Goal: Information Seeking & Learning: Learn about a topic

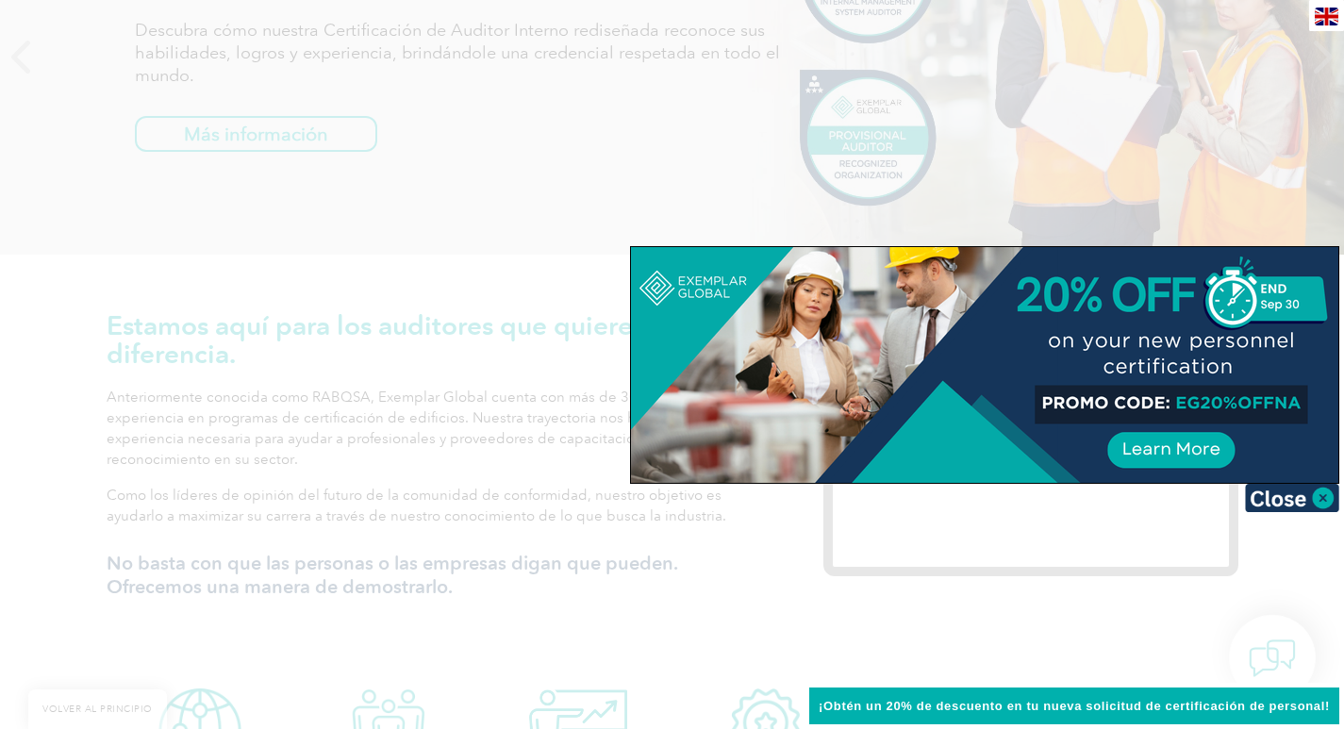
scroll to position [755, 0]
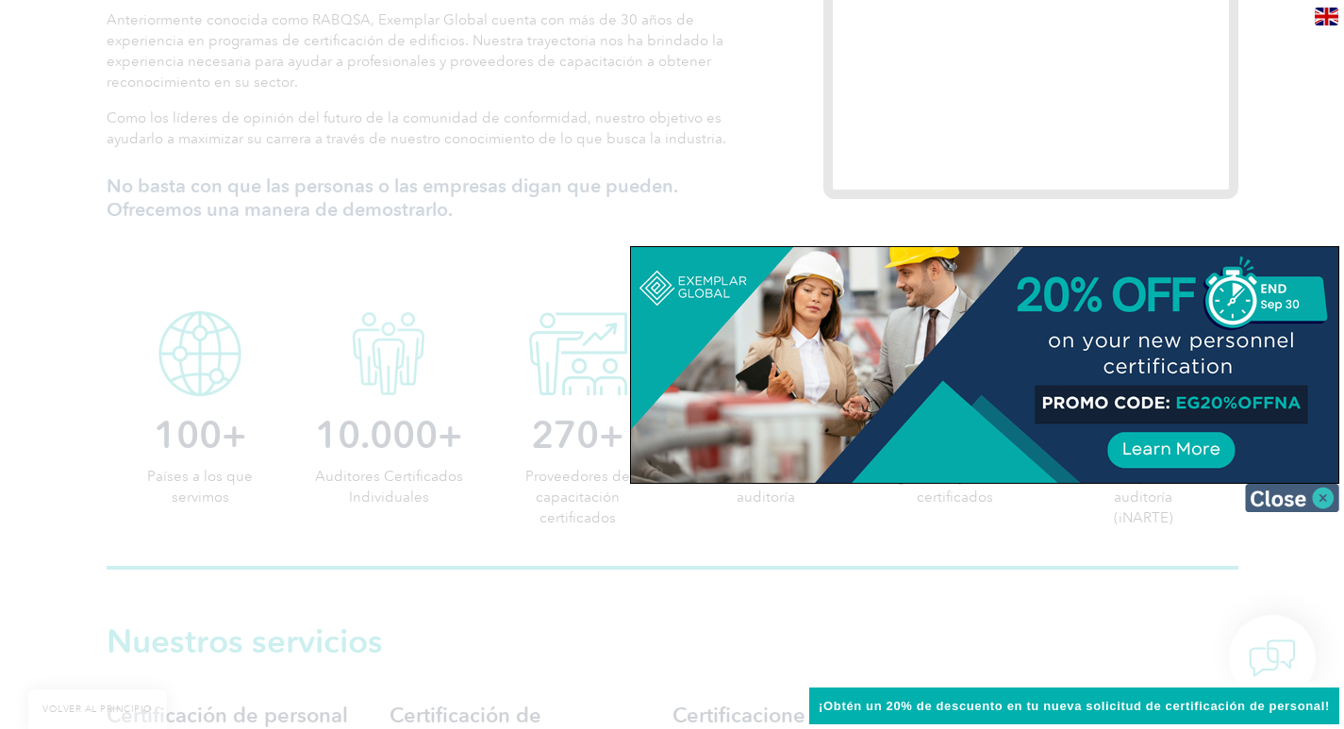
click at [1334, 498] on img at bounding box center [1292, 498] width 94 height 28
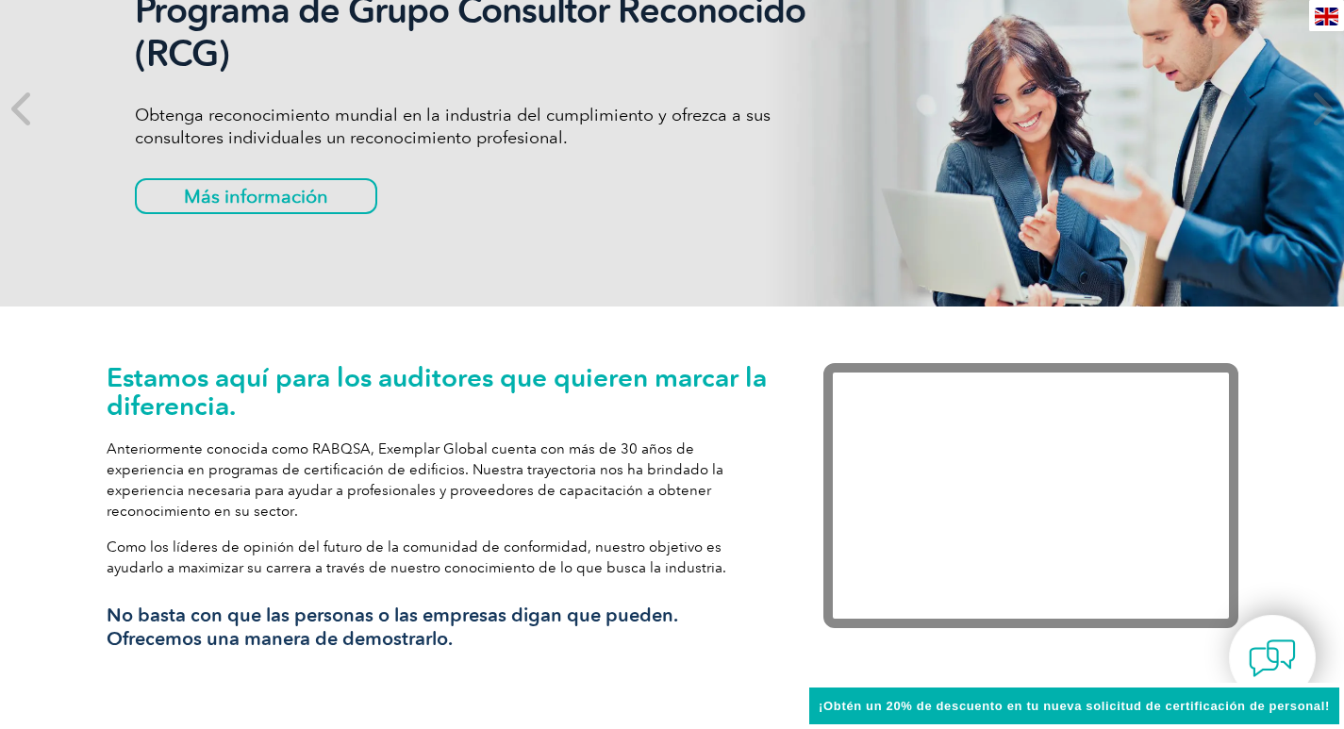
scroll to position [0, 0]
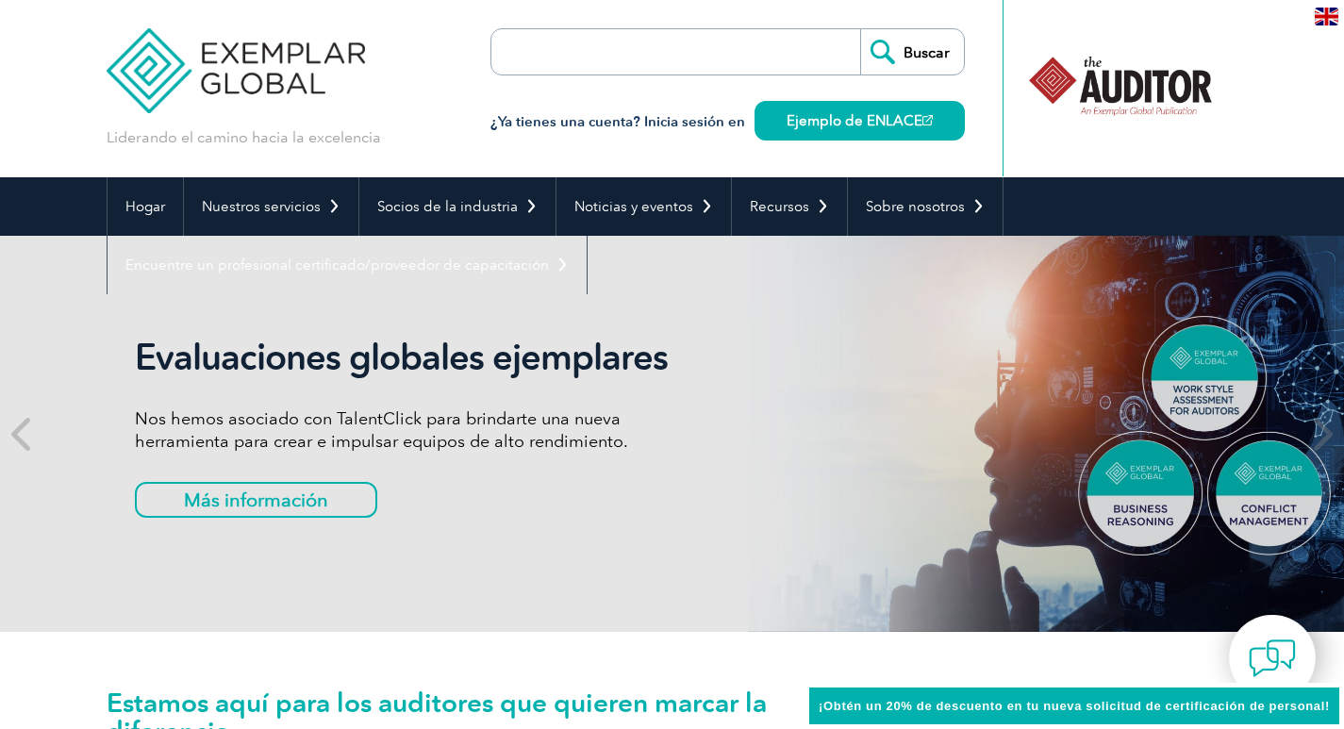
click at [619, 43] on input "search" at bounding box center [600, 51] width 198 height 45
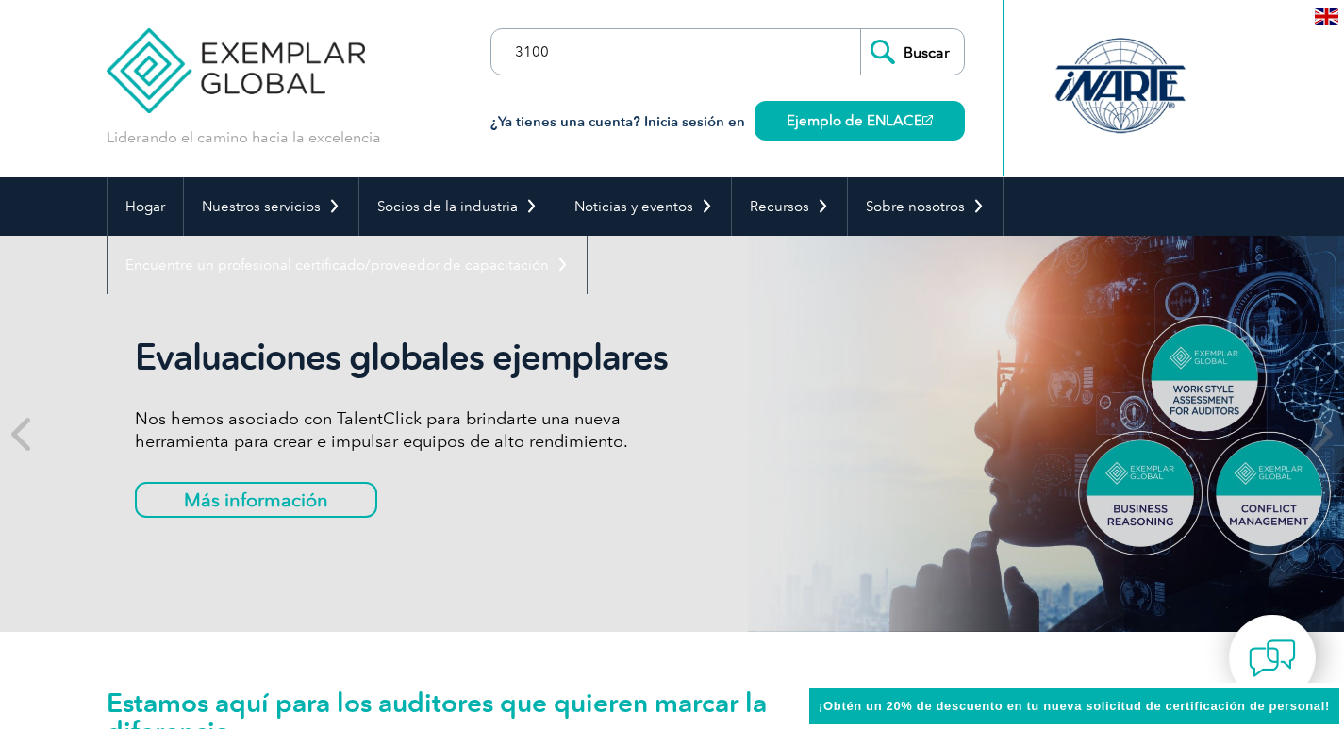
type input "31000"
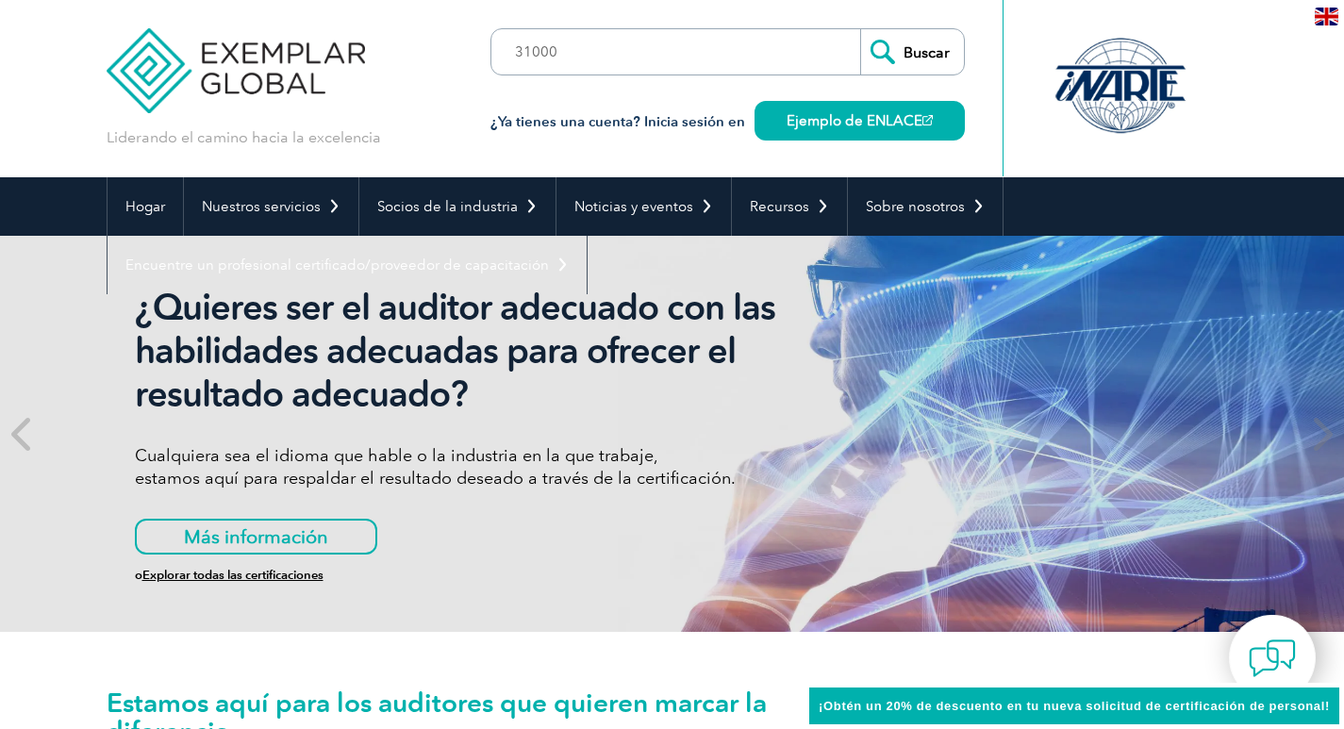
click at [880, 55] on input "Buscar" at bounding box center [912, 51] width 104 height 45
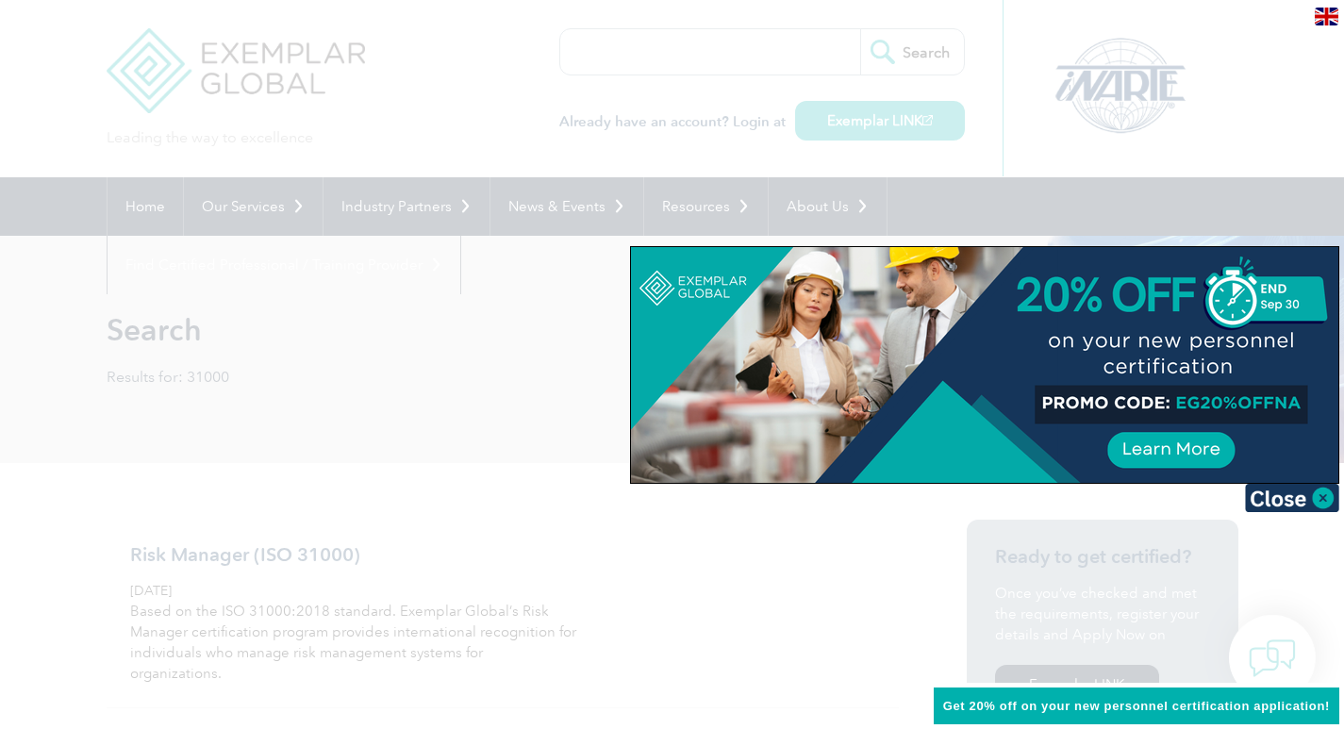
scroll to position [189, 0]
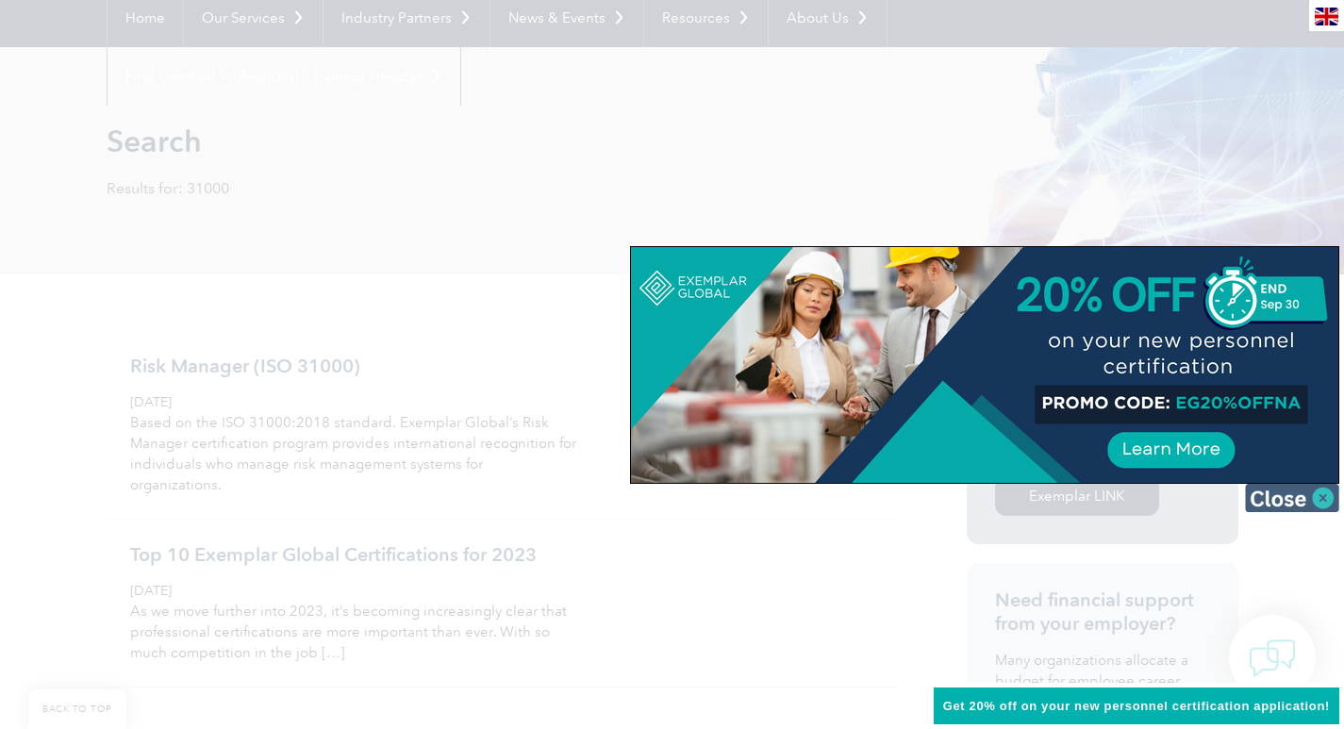
click at [1321, 502] on img at bounding box center [1292, 498] width 94 height 28
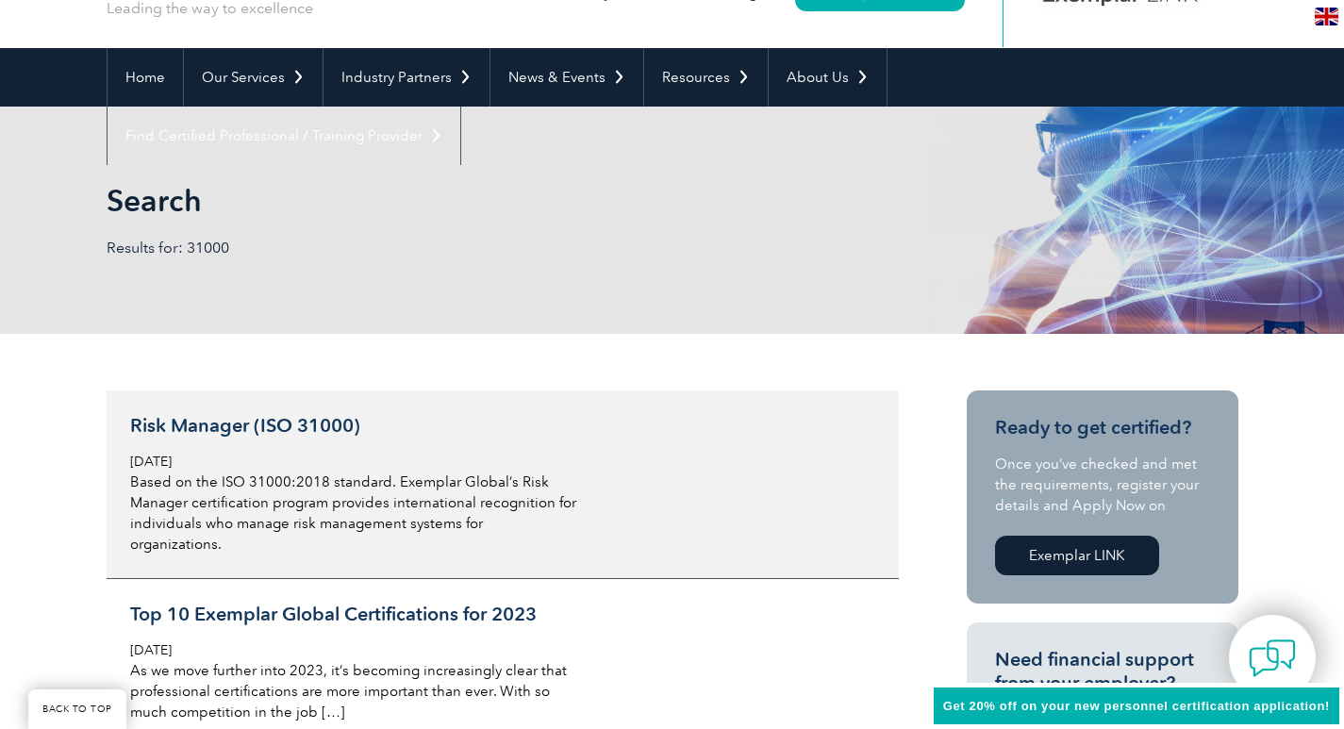
scroll to position [377, 0]
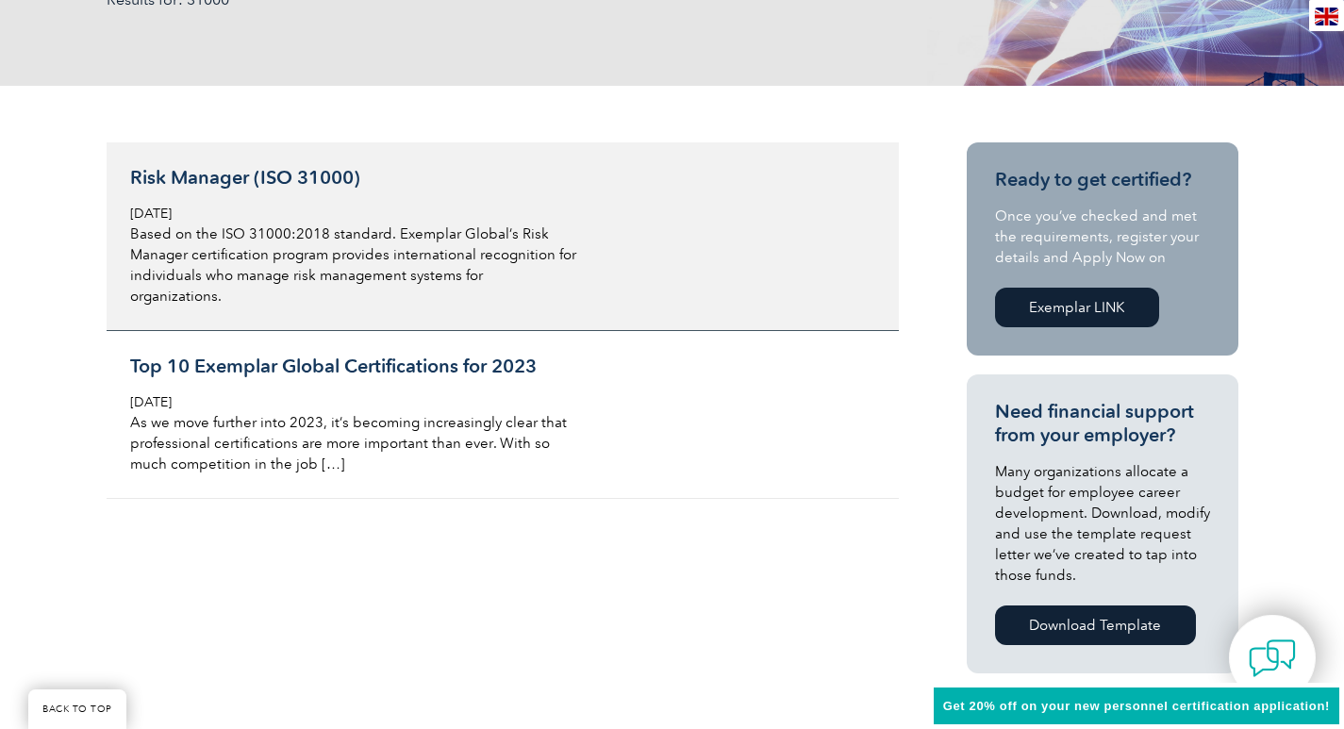
click at [459, 229] on p "Based on the ISO 31000:2018 standard. Exemplar Global’s Risk Manager certificat…" at bounding box center [353, 265] width 447 height 83
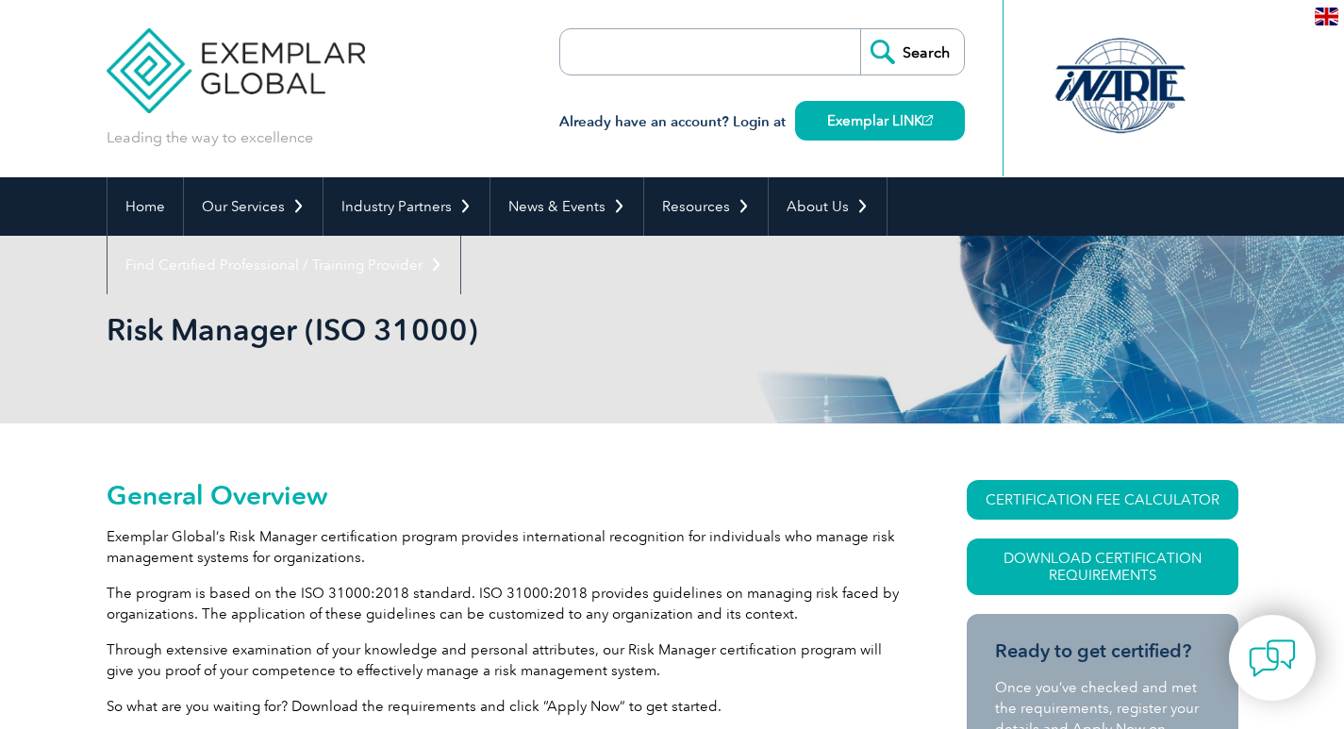
drag, startPoint x: 1271, startPoint y: 0, endPoint x: 403, endPoint y: 95, distance: 873.0
click at [403, 95] on div "Leading the way to excellence Search" at bounding box center [673, 88] width 1132 height 177
click at [1321, 13] on img at bounding box center [1327, 17] width 24 height 18
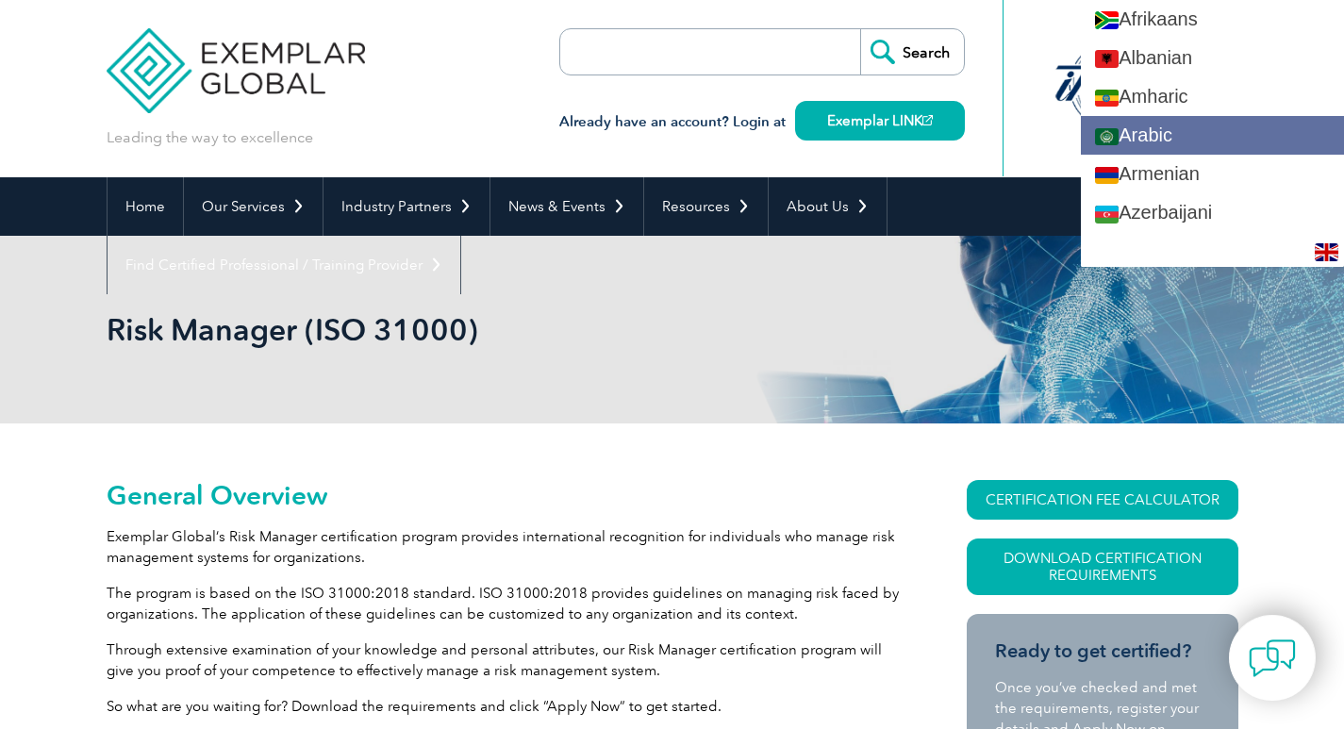
click at [1211, 142] on link "Arabic" at bounding box center [1212, 135] width 263 height 39
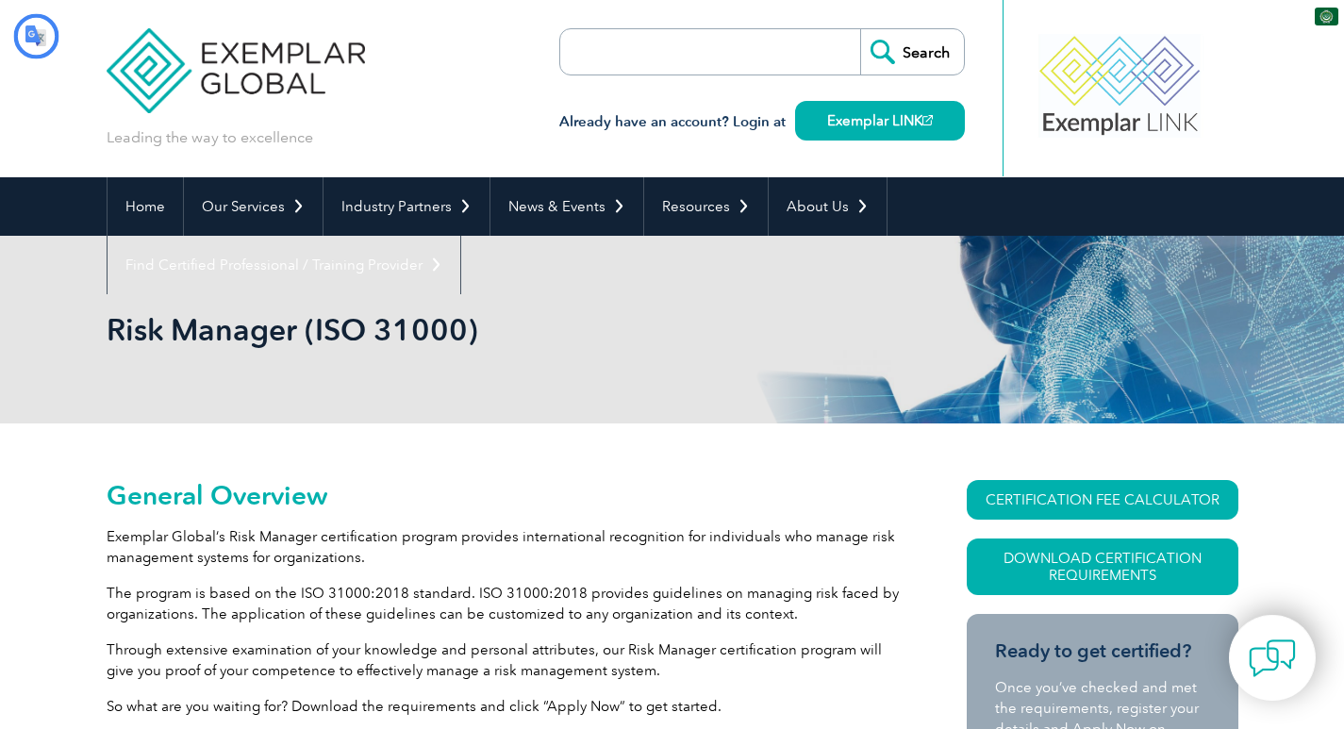
type input "يبحث"
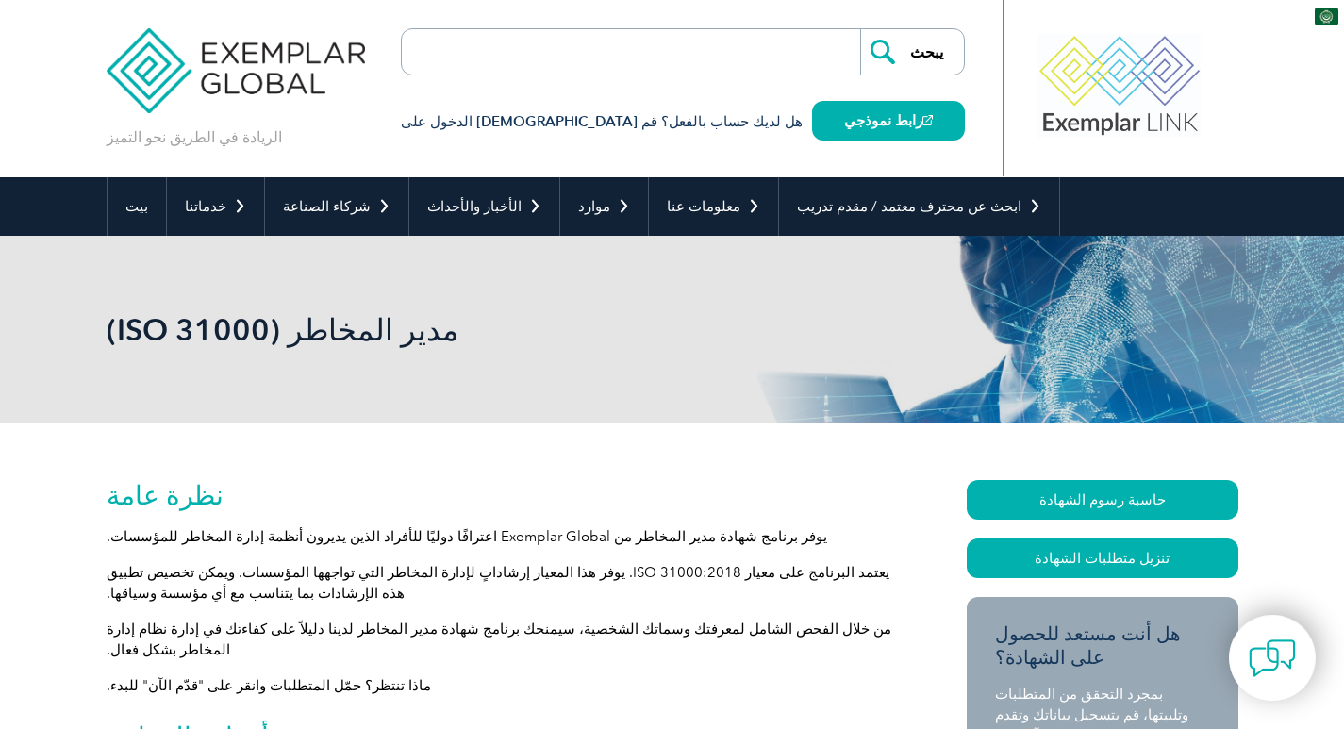
click at [1320, 21] on img at bounding box center [1327, 17] width 24 height 18
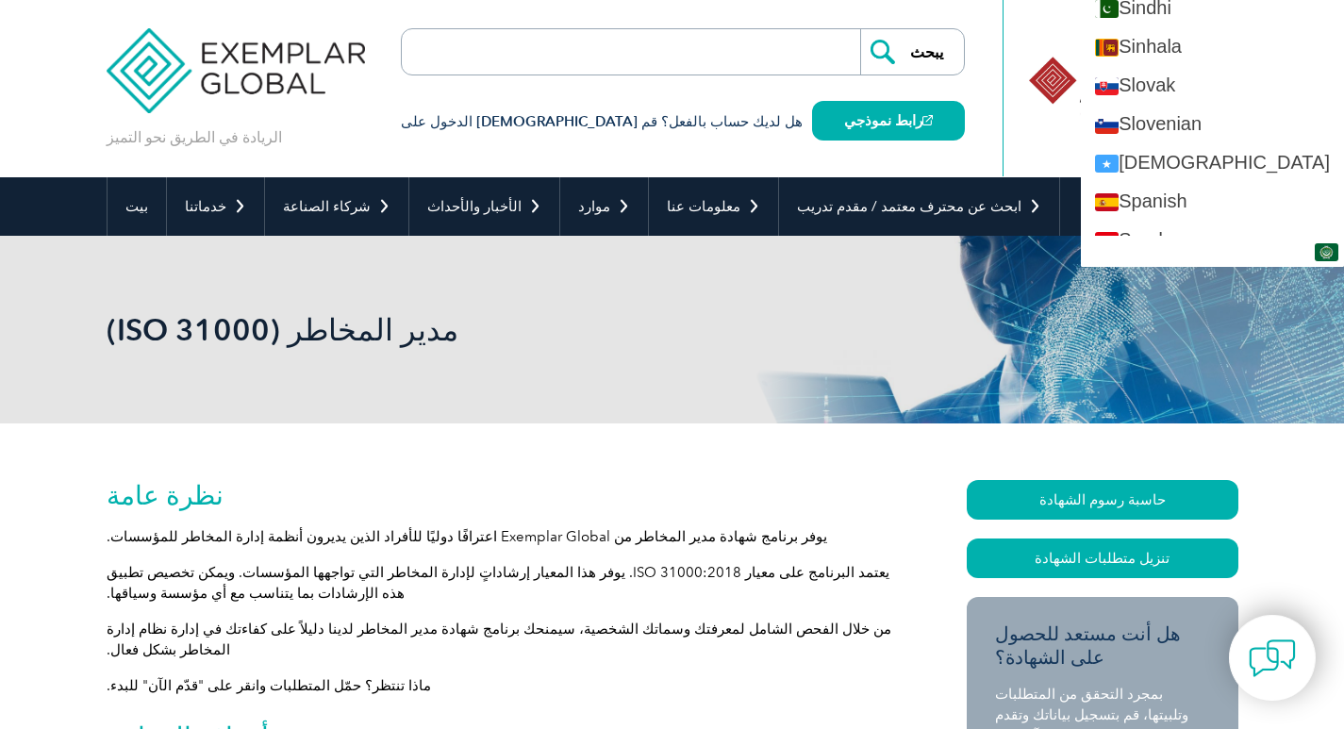
scroll to position [3207, 0]
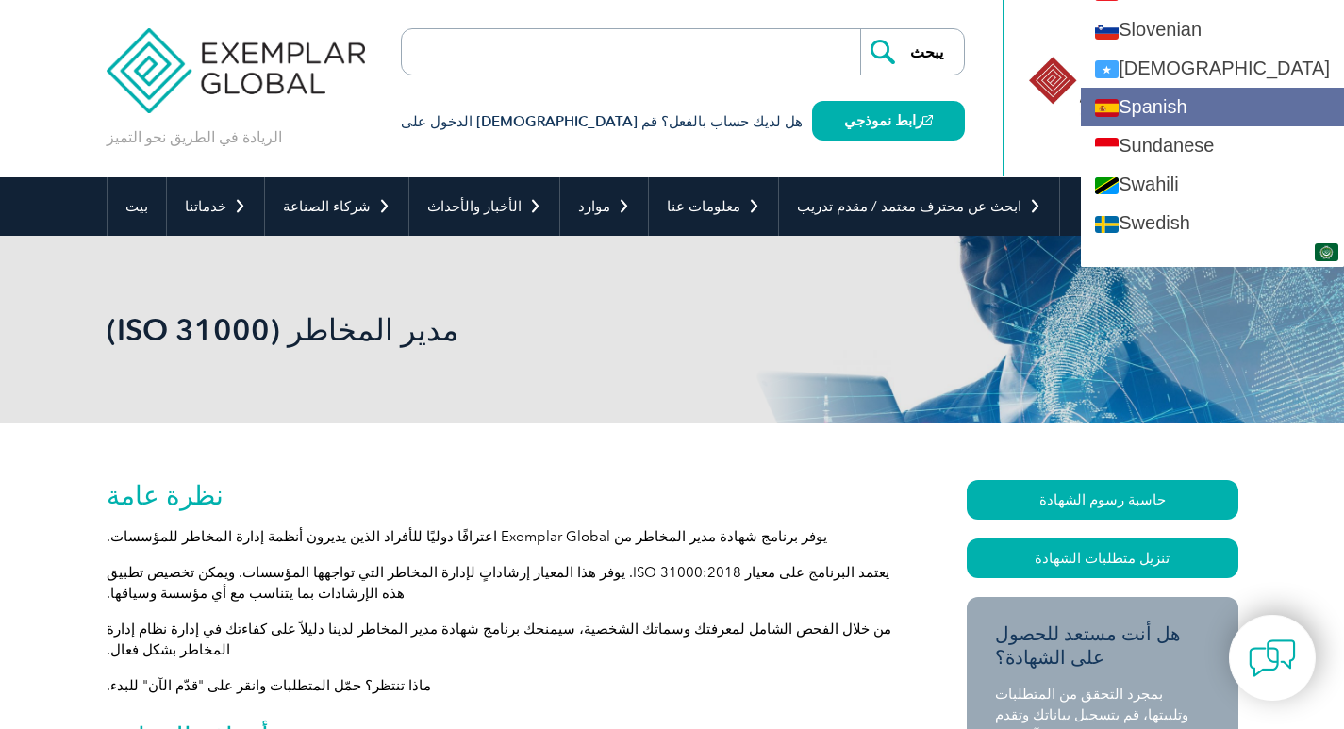
click at [1205, 102] on link "Spanish" at bounding box center [1212, 107] width 263 height 39
type input "Search"
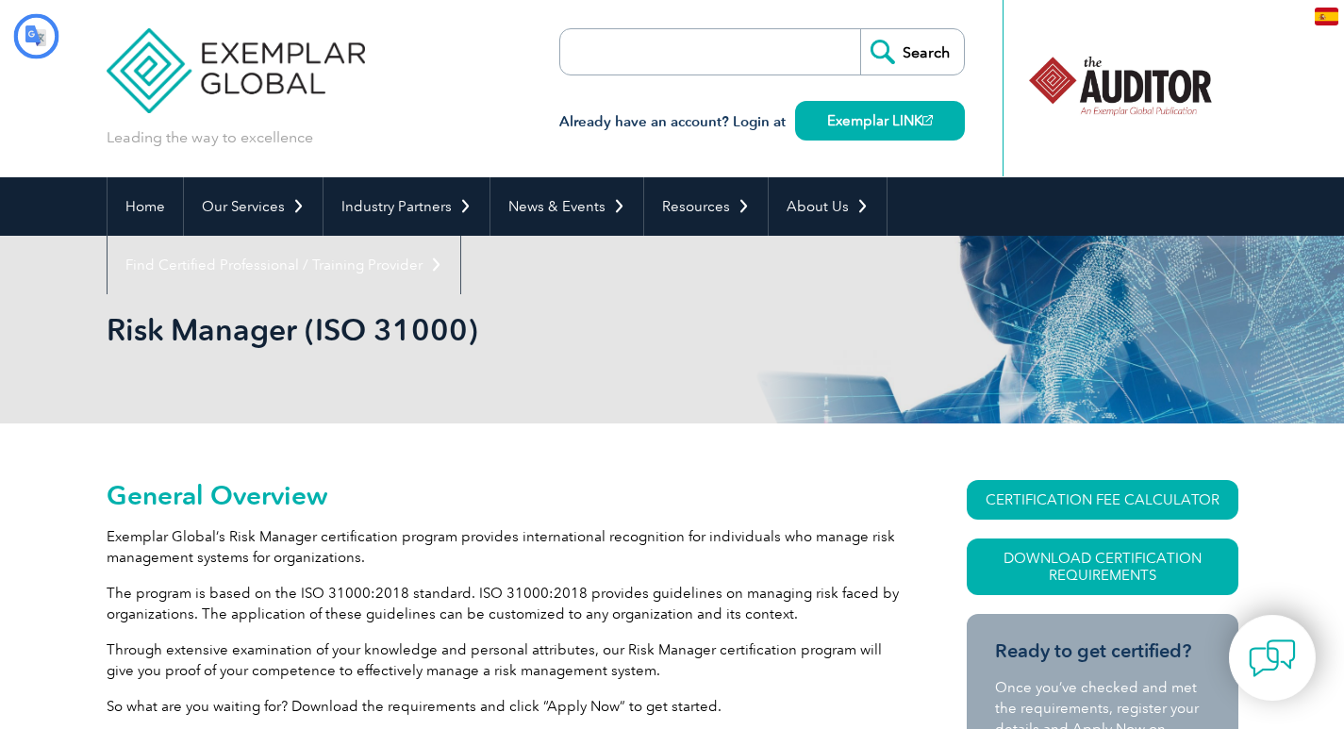
type input "Buscar"
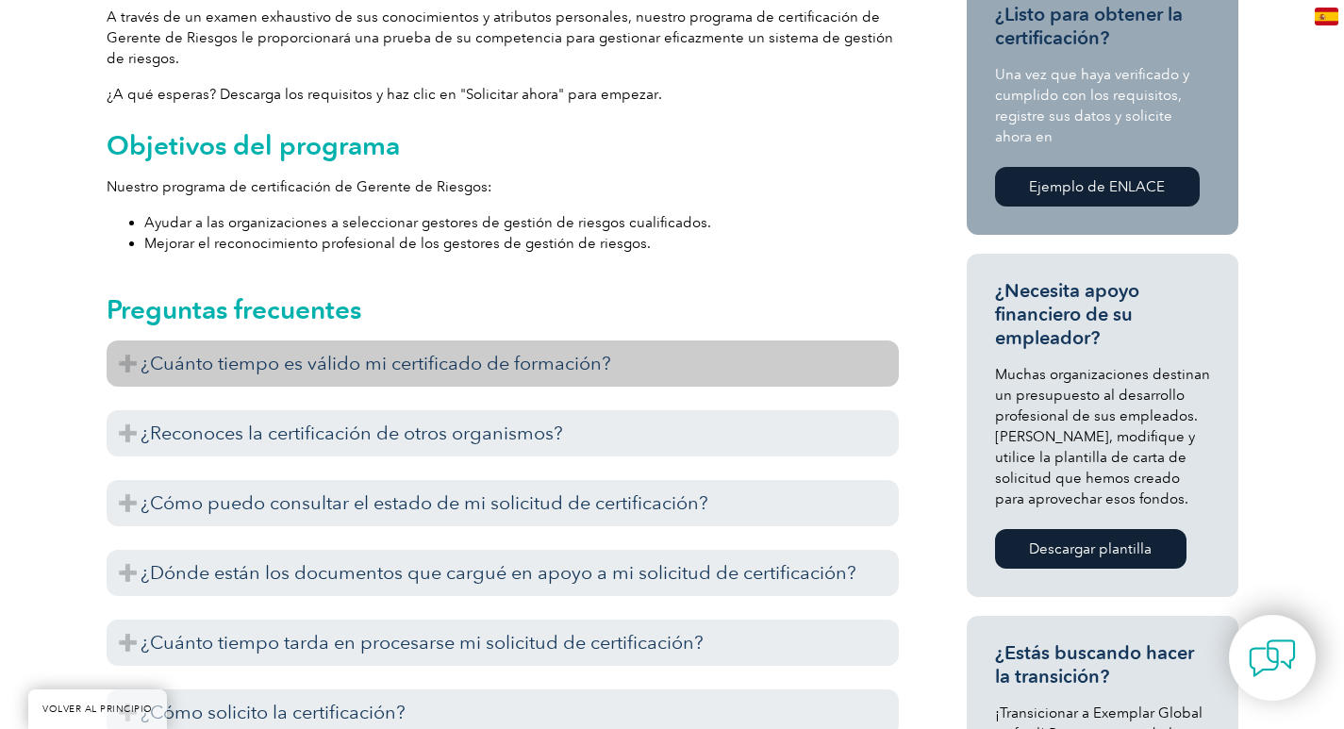
scroll to position [660, 0]
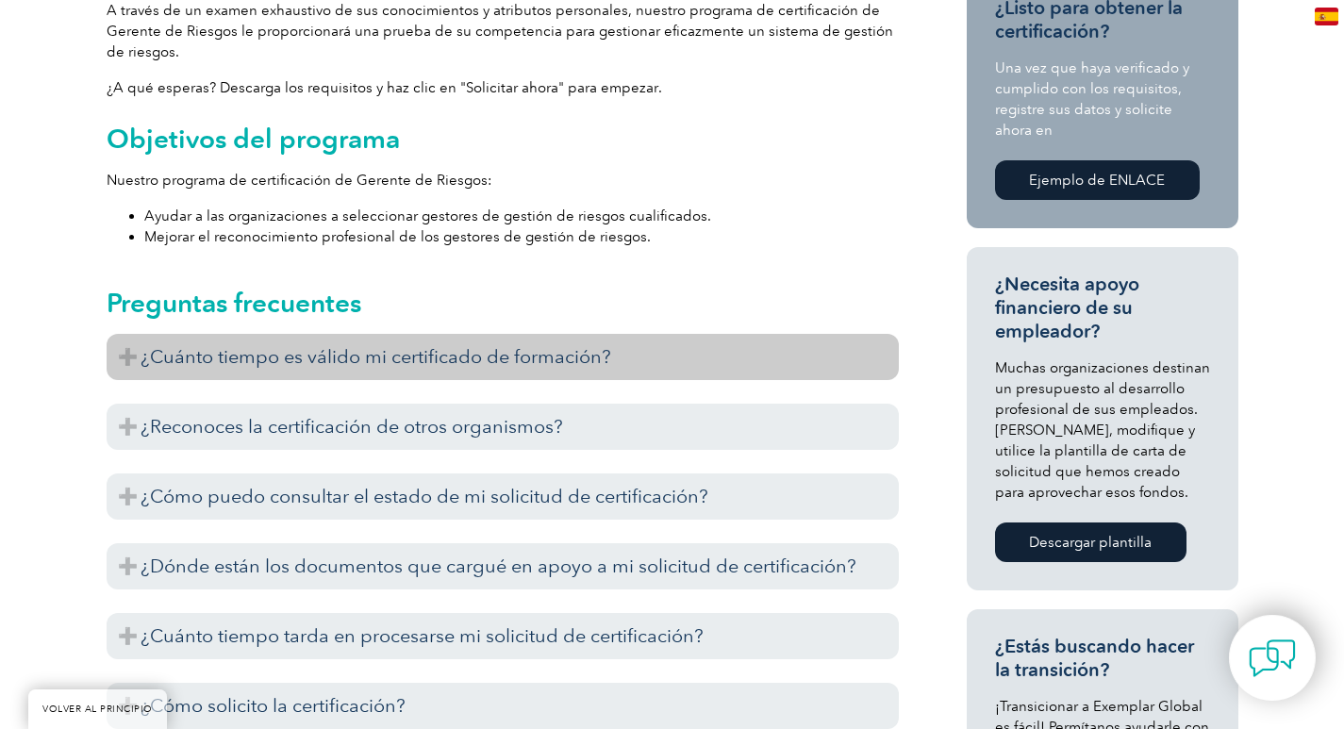
click at [203, 345] on font "¿Cuánto tiempo es válido mi certificado de formación?" at bounding box center [376, 356] width 471 height 23
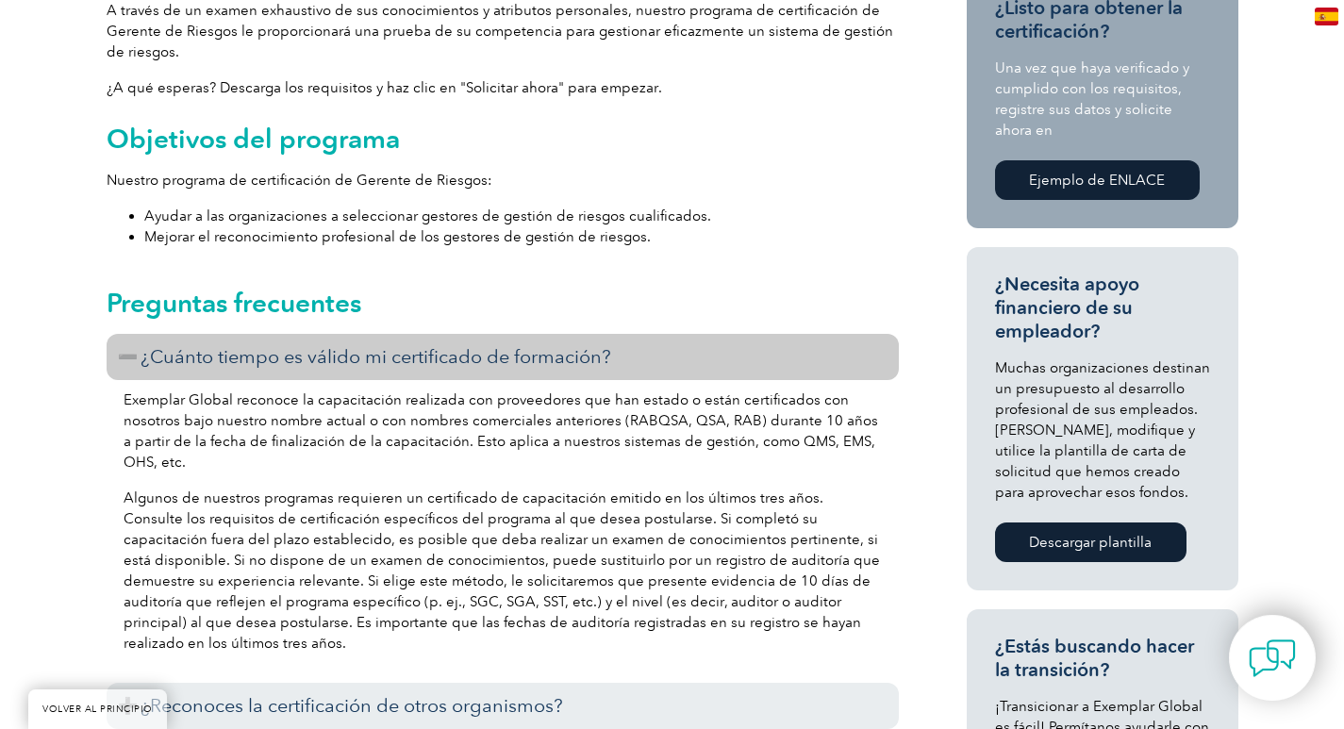
click at [203, 345] on font "¿Cuánto tiempo es válido mi certificado de formación?" at bounding box center [376, 356] width 471 height 23
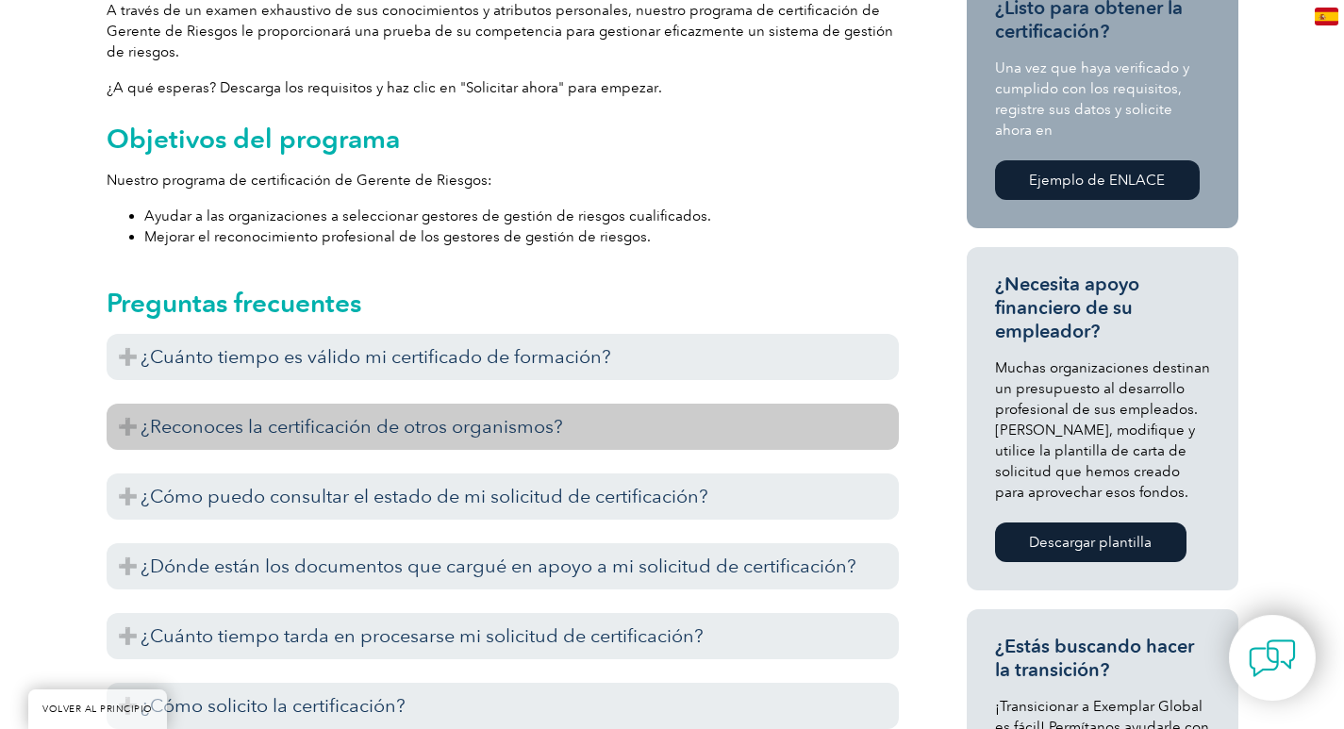
click at [217, 415] on font "¿Reconoces la certificación de otros organismos?" at bounding box center [352, 426] width 423 height 23
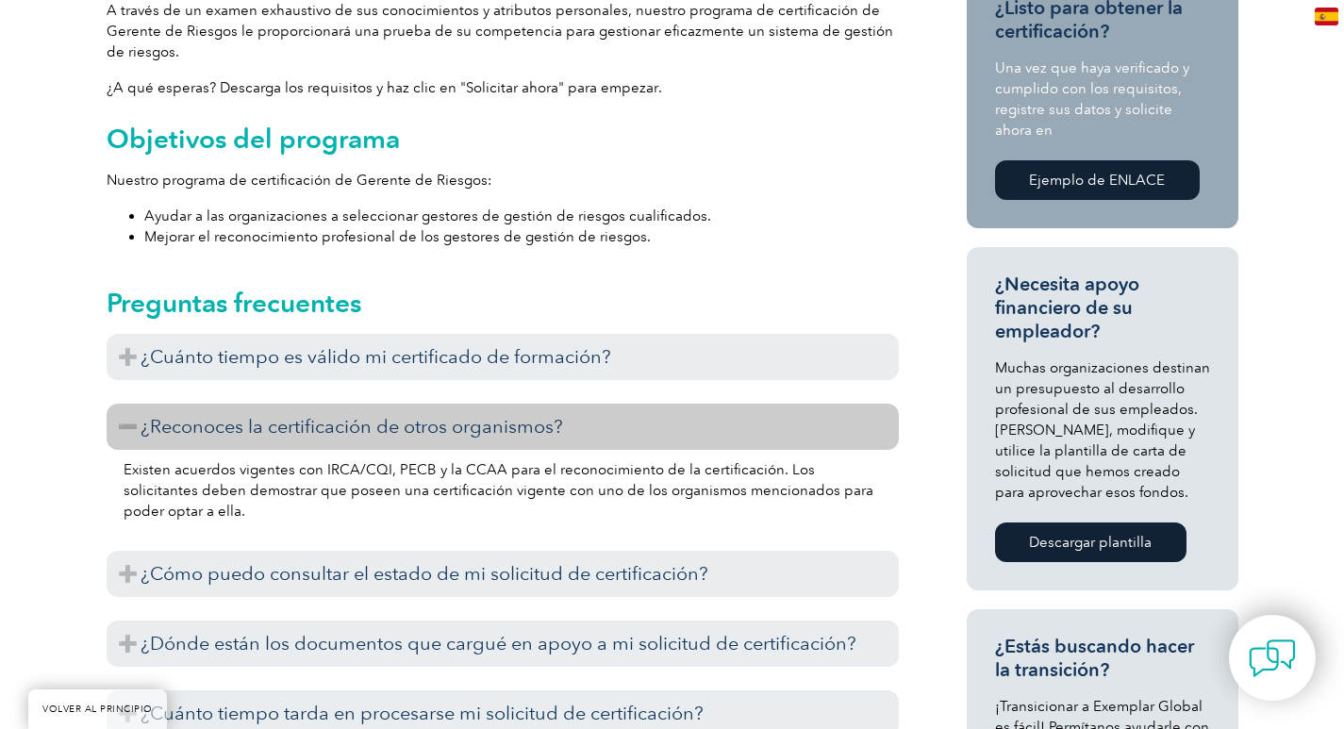
click at [217, 415] on font "¿Reconoces la certificación de otros organismos?" at bounding box center [352, 426] width 423 height 23
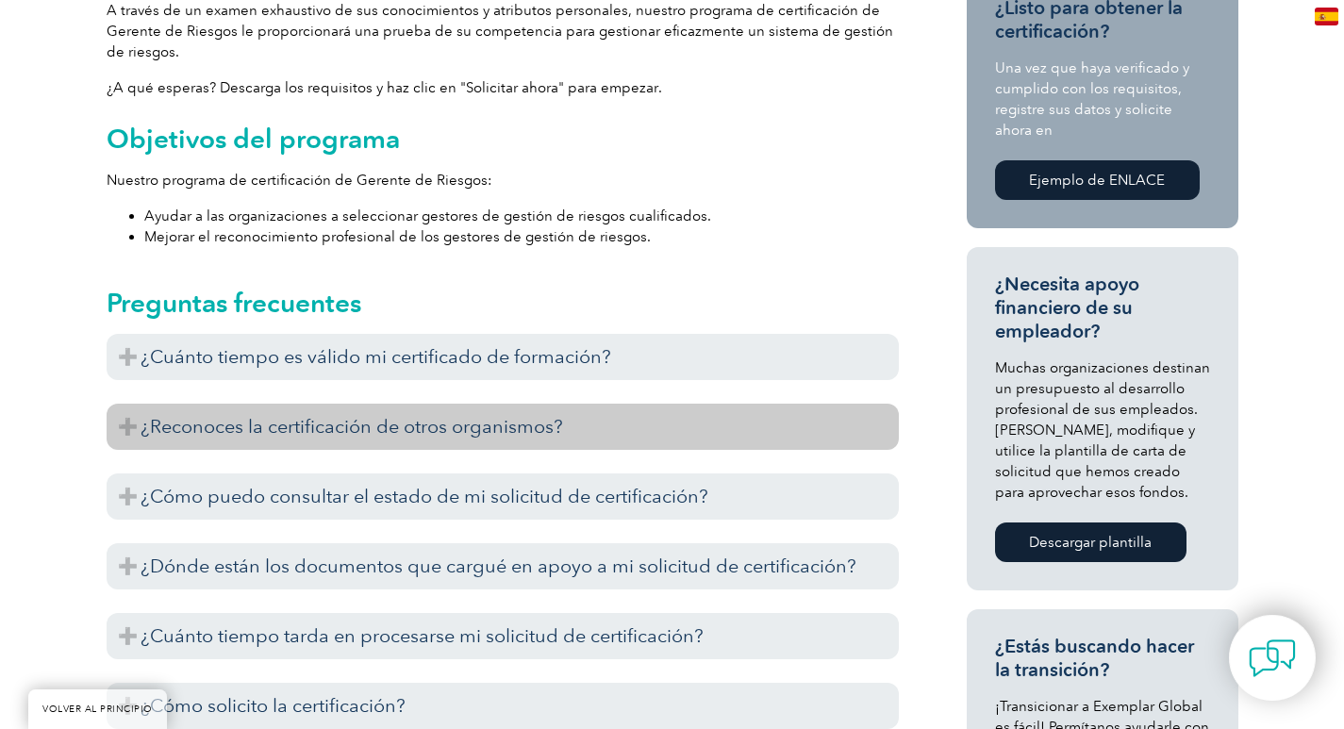
scroll to position [755, 0]
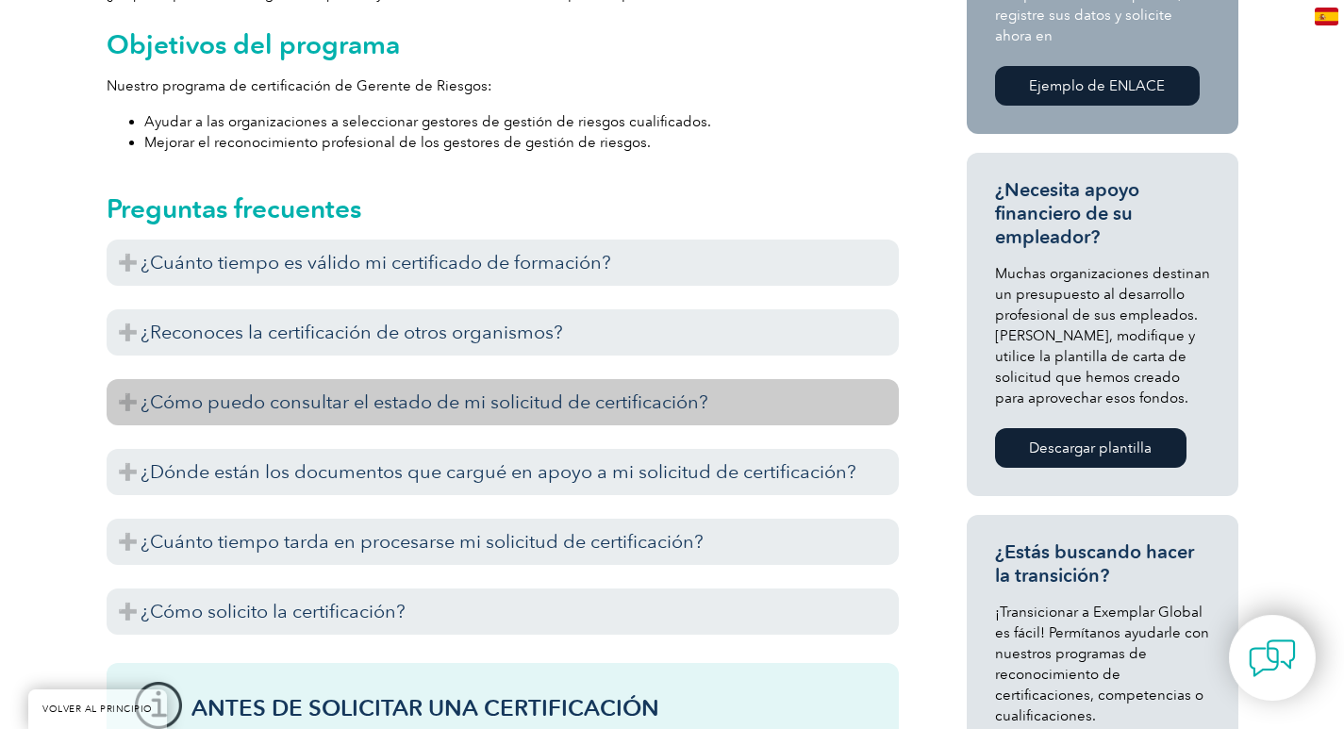
click at [236, 379] on h3 "¿Cómo puedo consultar el estado de mi solicitud de certificación?" at bounding box center [503, 402] width 792 height 46
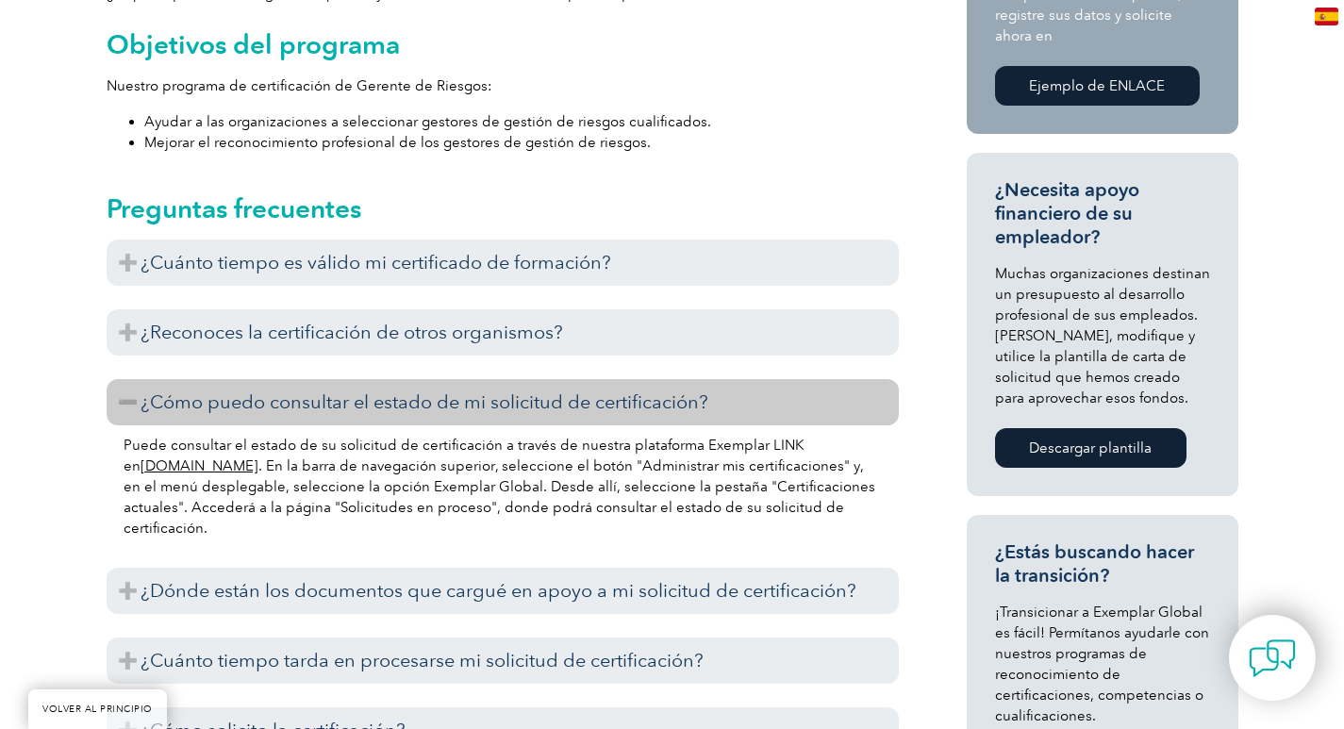
click at [236, 379] on h3 "¿Cómo puedo consultar el estado de mi solicitud de certificación?" at bounding box center [503, 402] width 792 height 46
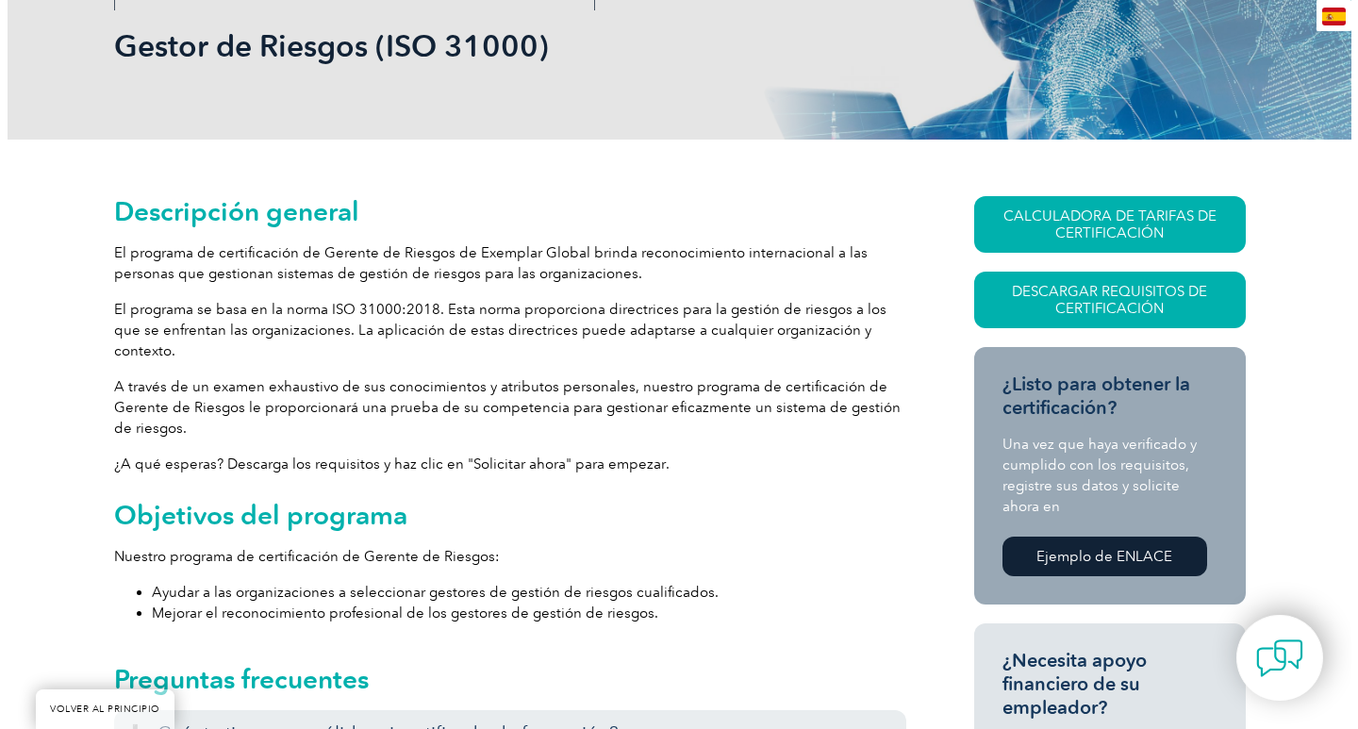
scroll to position [283, 0]
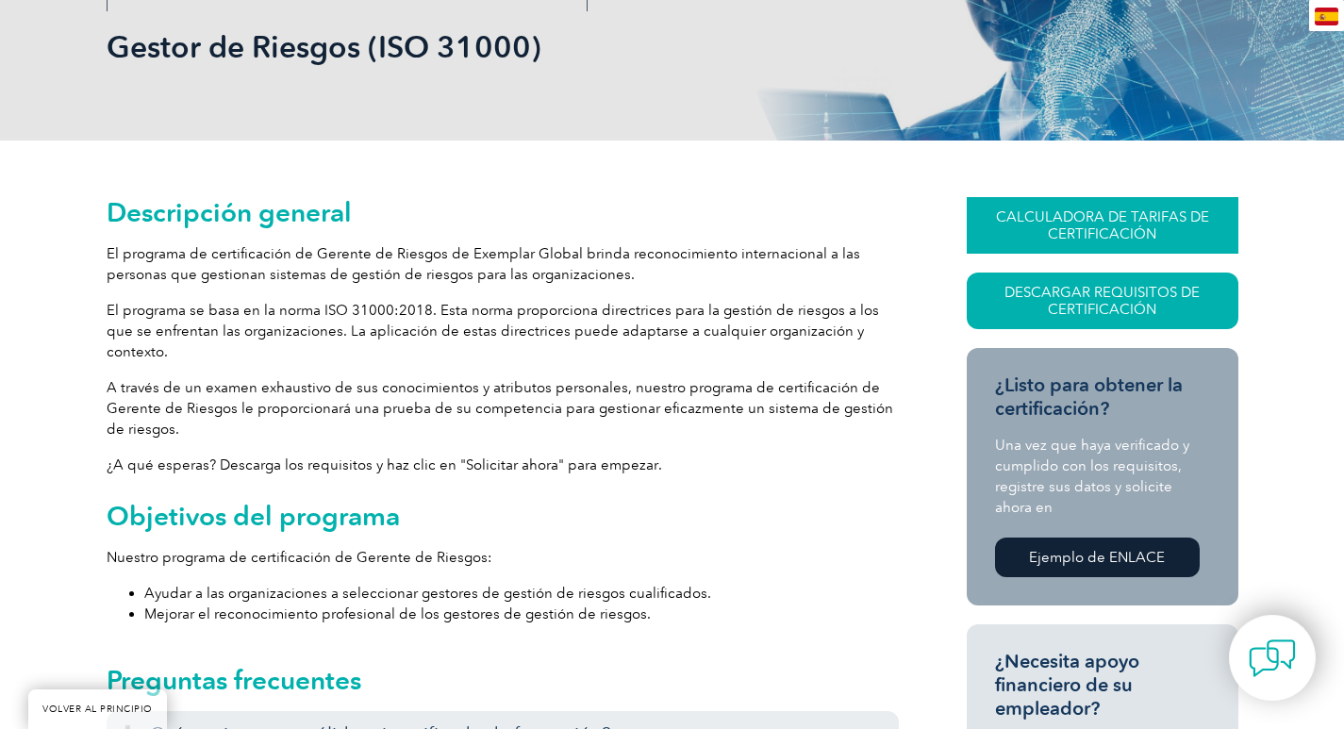
click at [1154, 224] on font "CALCULADORA DE TARIFAS DE CERTIFICACIÓN" at bounding box center [1102, 225] width 213 height 34
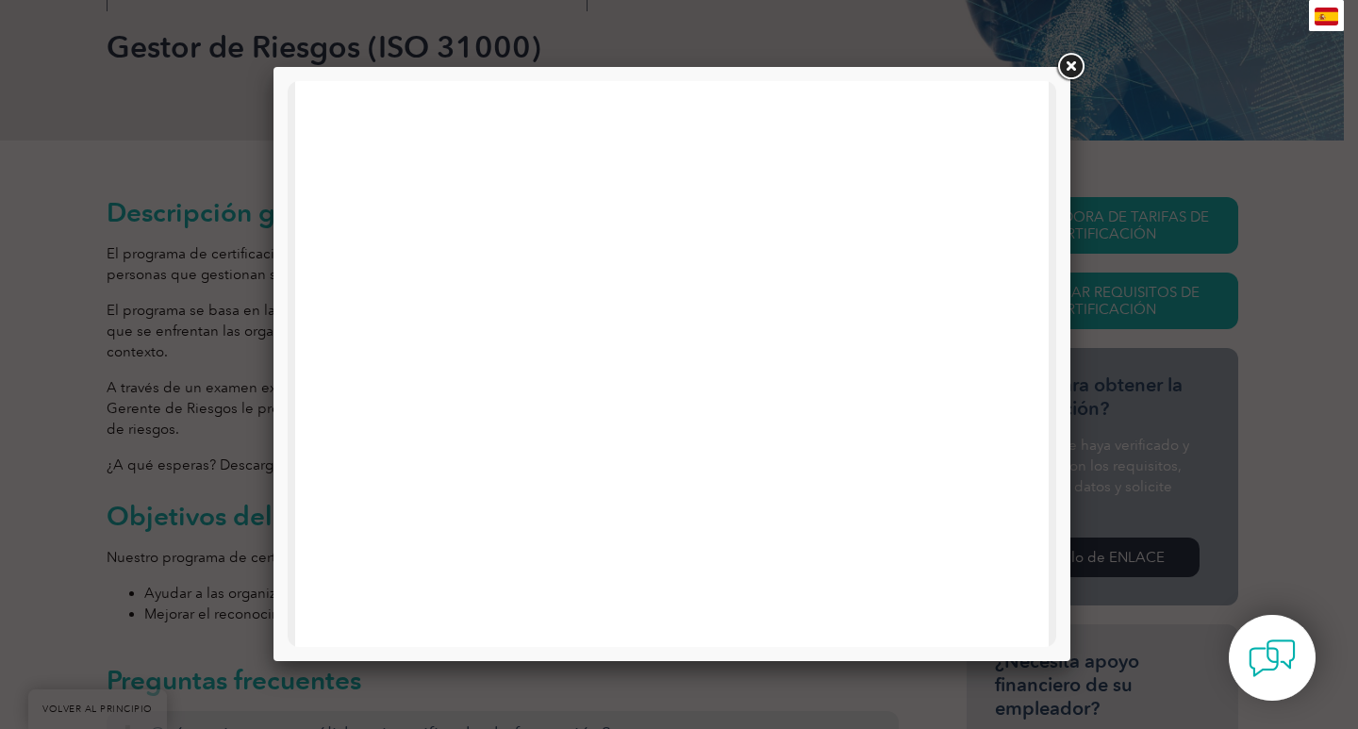
scroll to position [377, 0]
